Goal: Information Seeking & Learning: Understand process/instructions

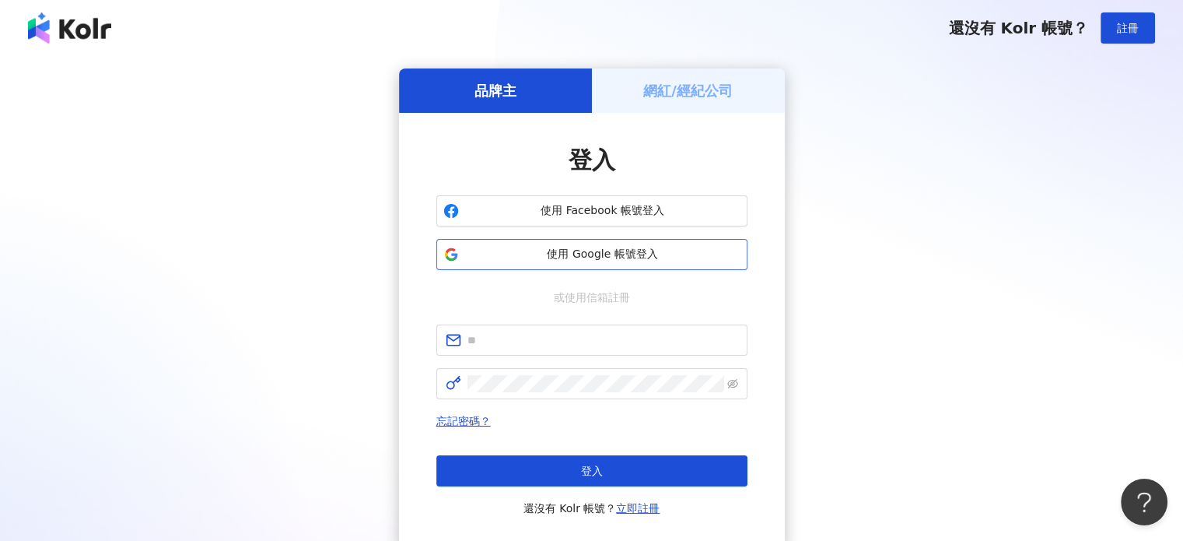
click at [637, 260] on span "使用 Google 帳號登入" at bounding box center [602, 255] width 275 height 16
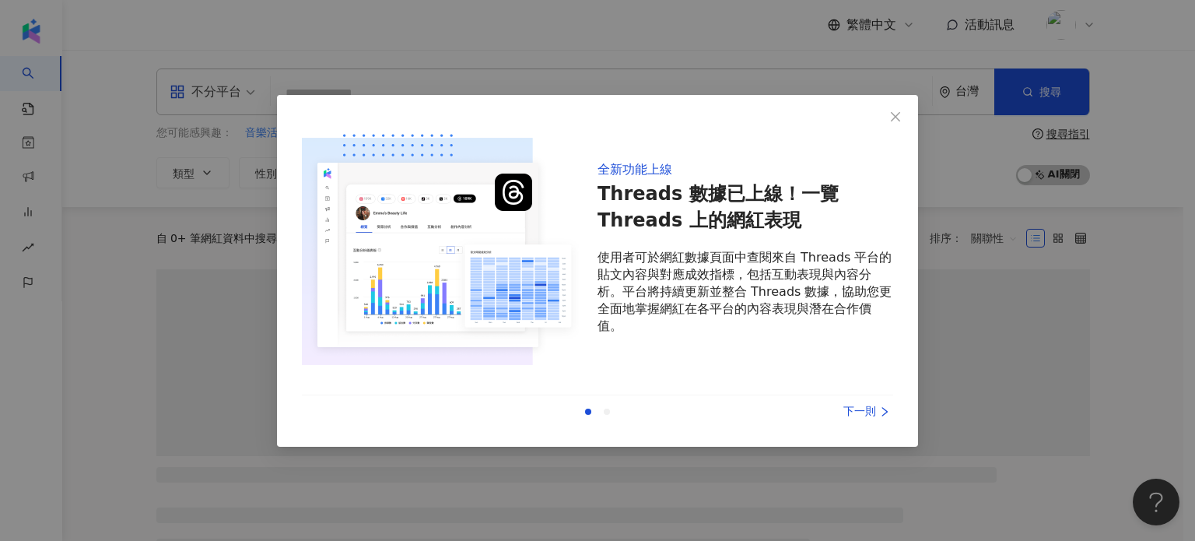
drag, startPoint x: 899, startPoint y: 117, endPoint x: 943, endPoint y: 75, distance: 60.5
click at [904, 120] on span "Close" at bounding box center [895, 116] width 31 height 12
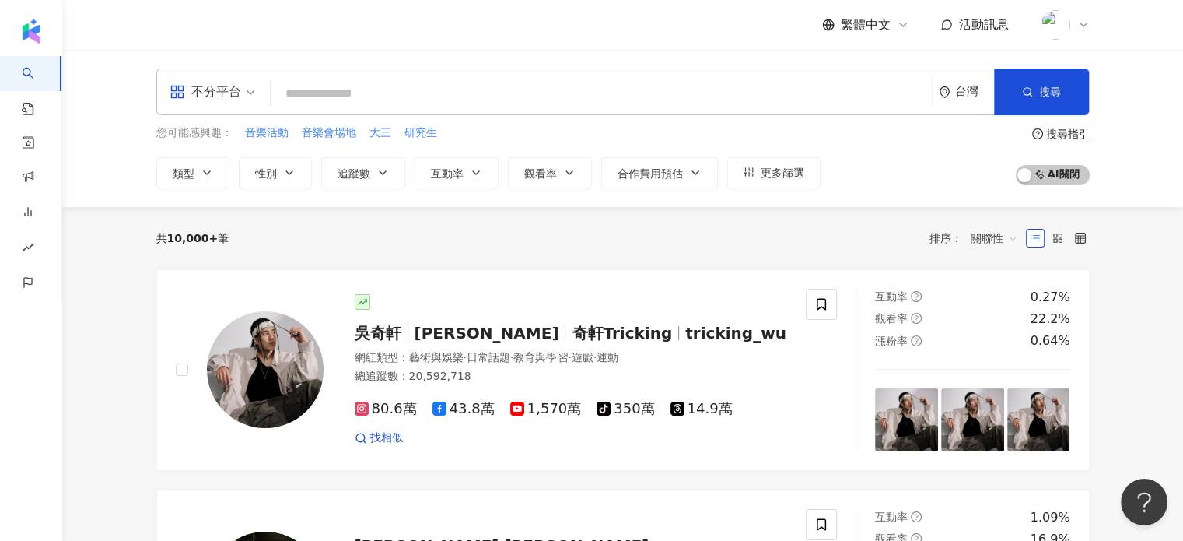
click at [1077, 22] on icon at bounding box center [1083, 25] width 12 height 12
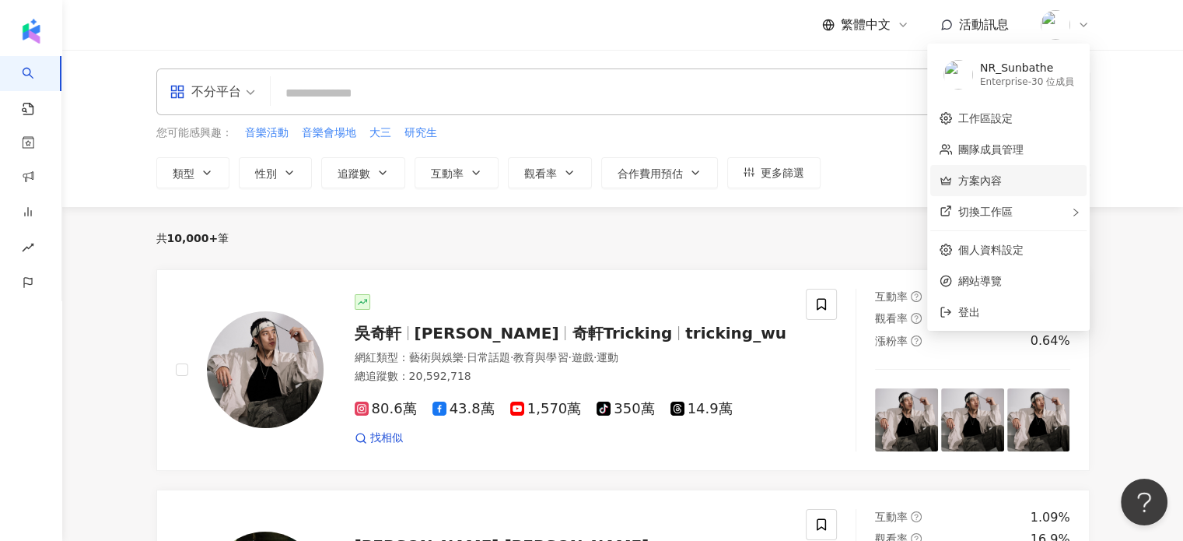
click at [992, 180] on link "方案內容" at bounding box center [980, 180] width 44 height 12
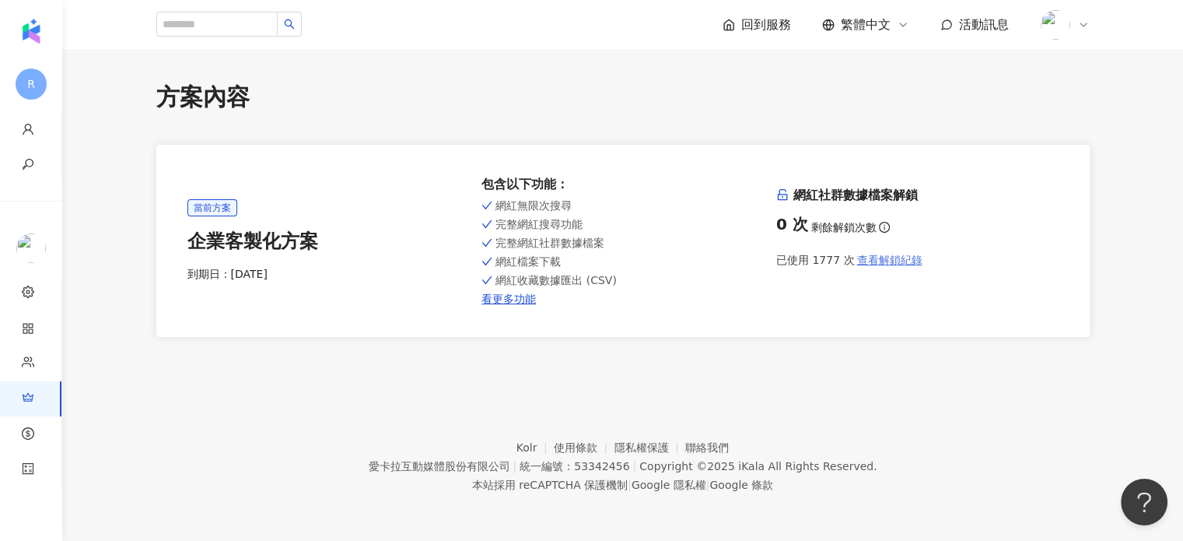
click at [875, 257] on span "查看解鎖紀錄" at bounding box center [888, 260] width 65 height 12
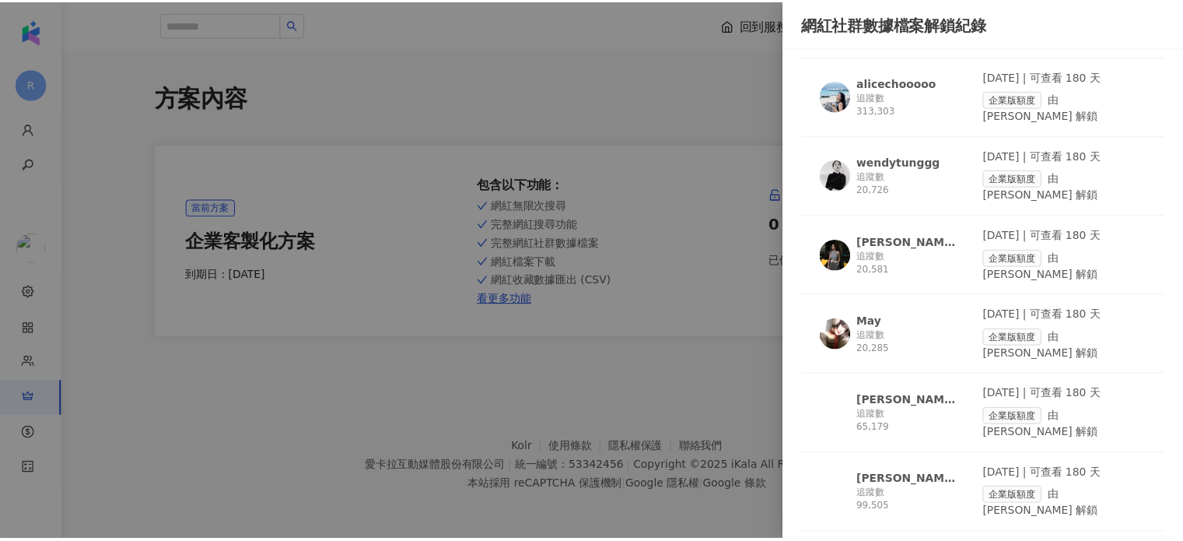
scroll to position [11771, 0]
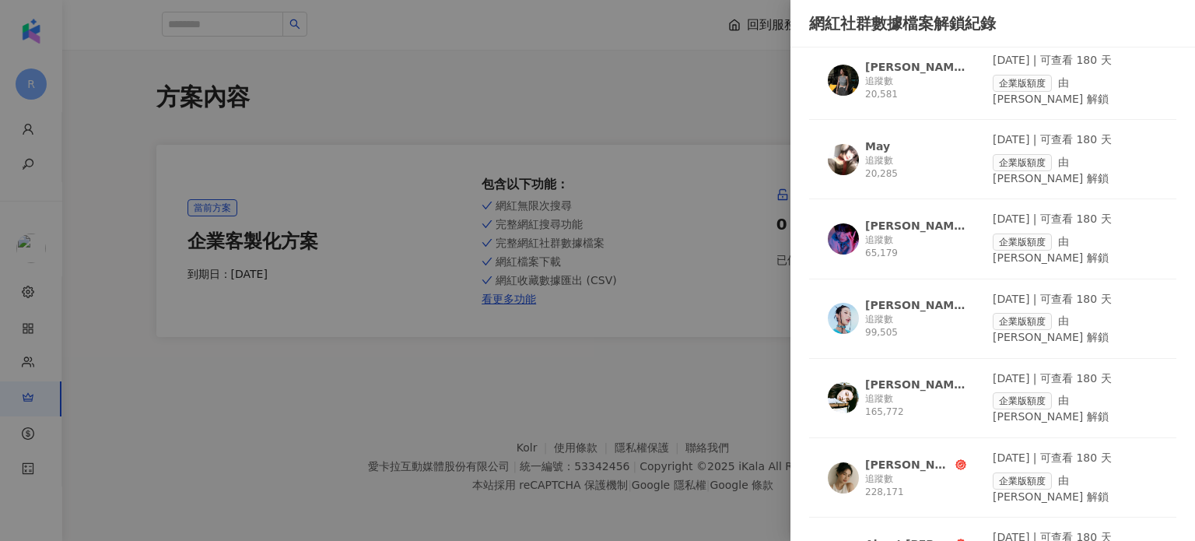
click at [702, 158] on div at bounding box center [597, 270] width 1195 height 541
